Goal: Book appointment/travel/reservation

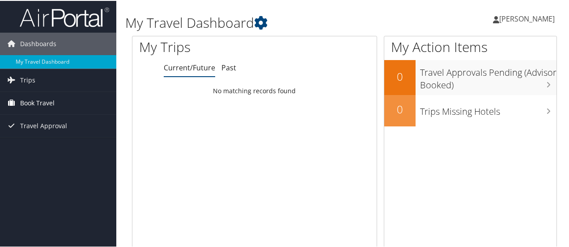
drag, startPoint x: 48, startPoint y: 102, endPoint x: 37, endPoint y: 100, distance: 11.4
click at [37, 100] on span "Book Travel" at bounding box center [37, 102] width 34 height 22
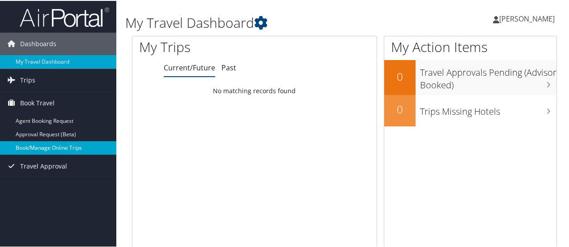
click at [43, 152] on link "Book/Manage Online Trips" at bounding box center [58, 146] width 116 height 13
click at [53, 145] on link "Book/Manage Online Trips" at bounding box center [58, 146] width 116 height 13
